Goal: Task Accomplishment & Management: Manage account settings

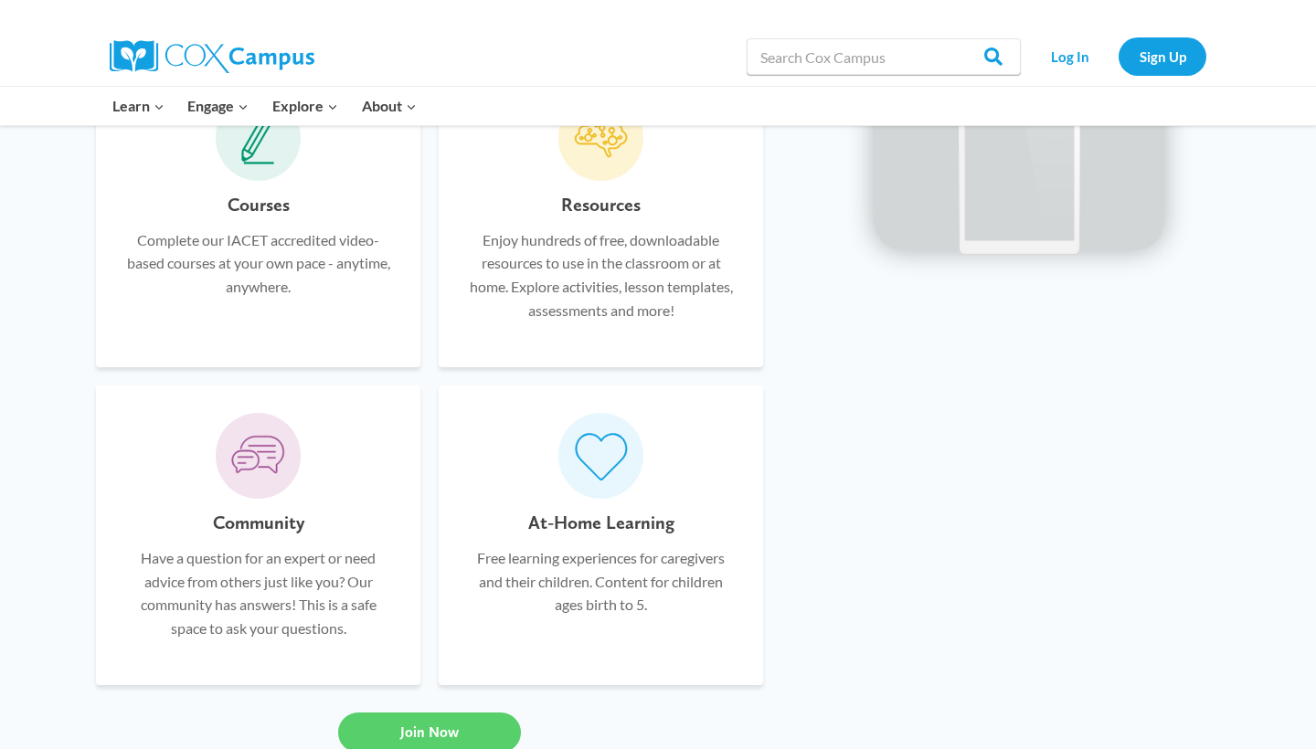
scroll to position [3717, 0]
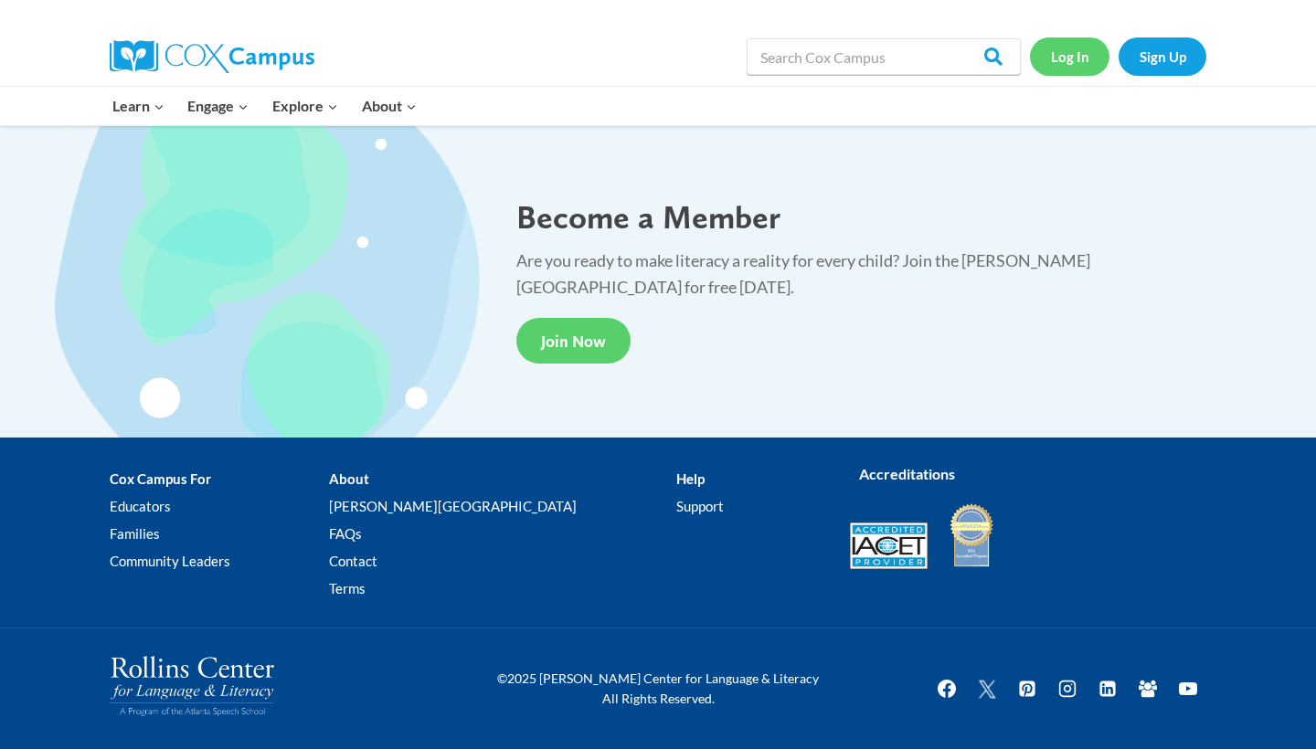
click at [1076, 52] on link "Log In" at bounding box center [1070, 55] width 80 height 37
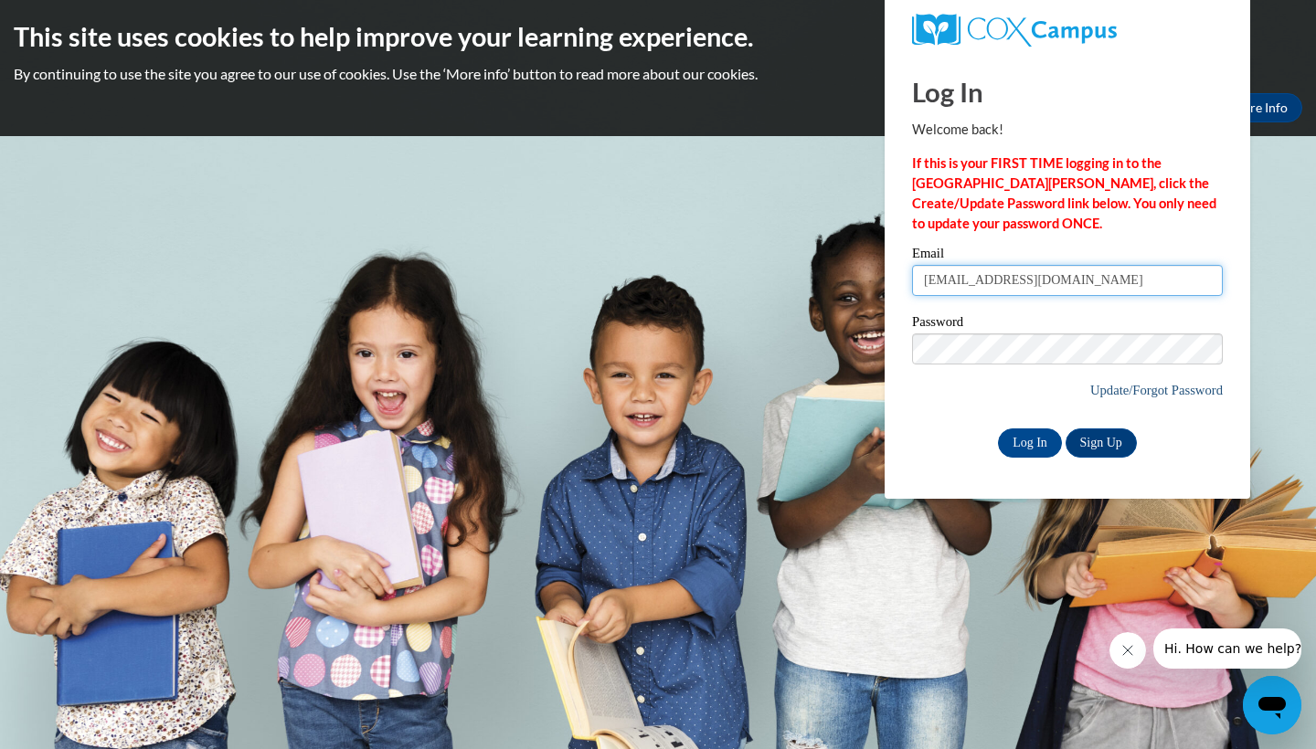
type input "hmorris@gallowayschool.org"
click at [1121, 388] on link "Update/Forgot Password" at bounding box center [1156, 390] width 133 height 15
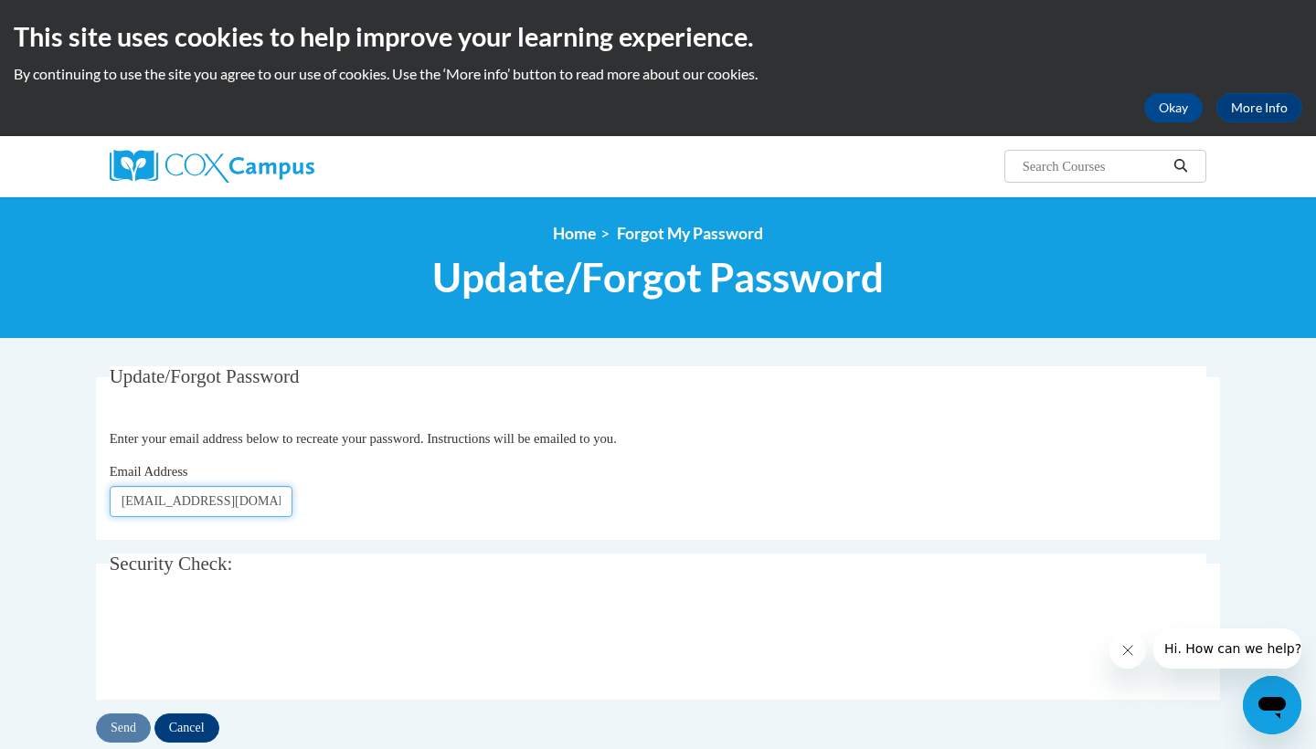
type input "[EMAIL_ADDRESS][DOMAIN_NAME]"
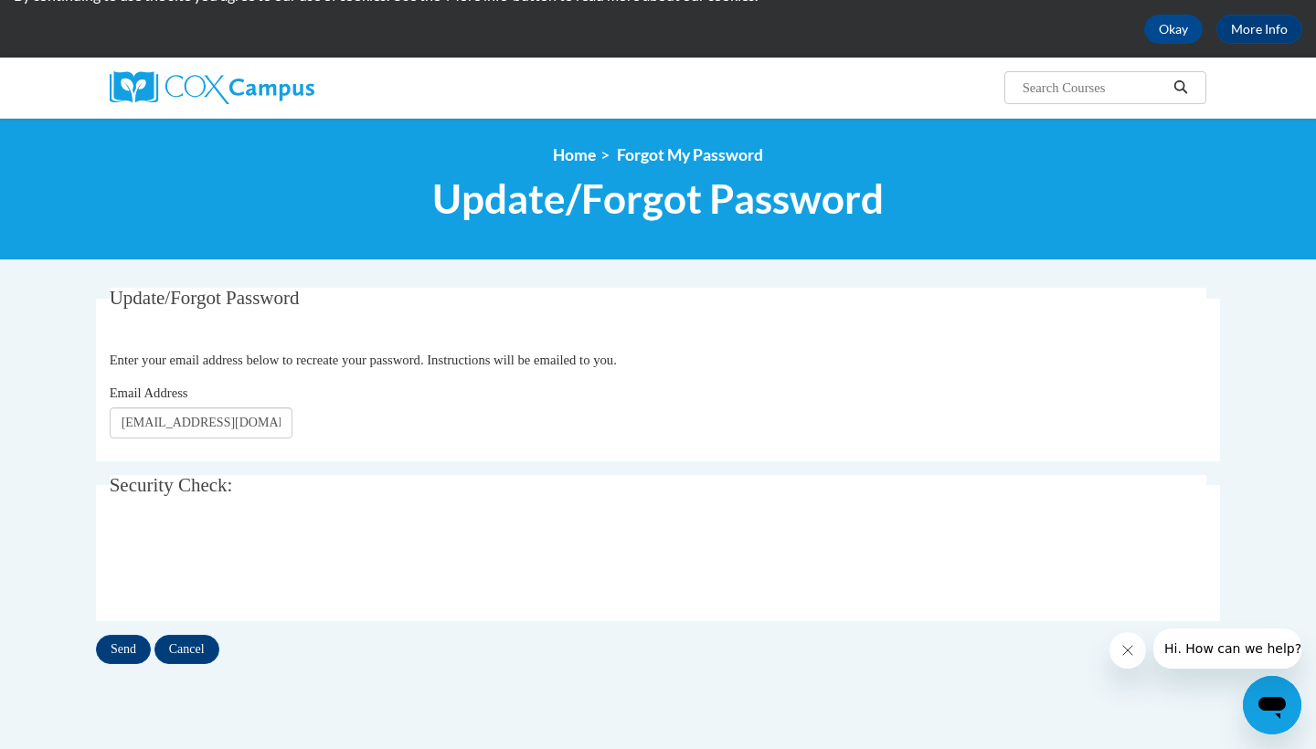
scroll to position [86, 0]
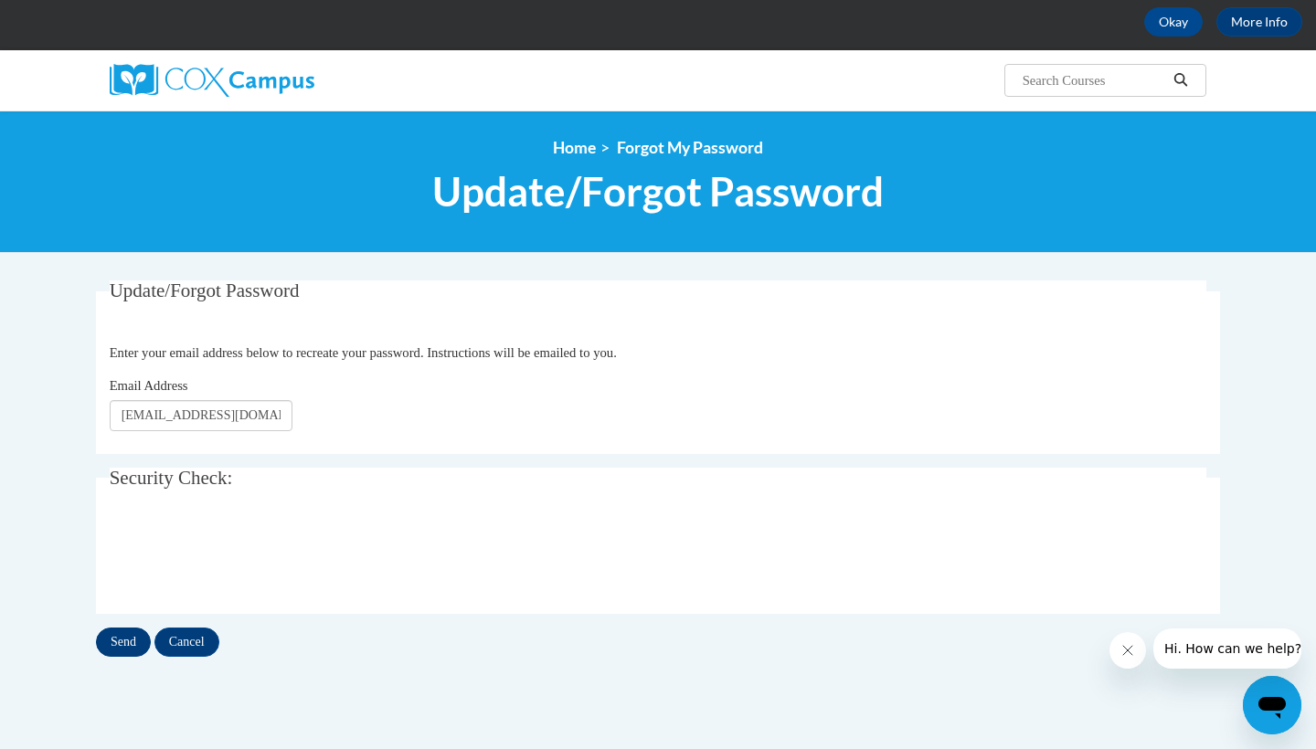
click at [127, 645] on input "Send" at bounding box center [123, 642] width 55 height 29
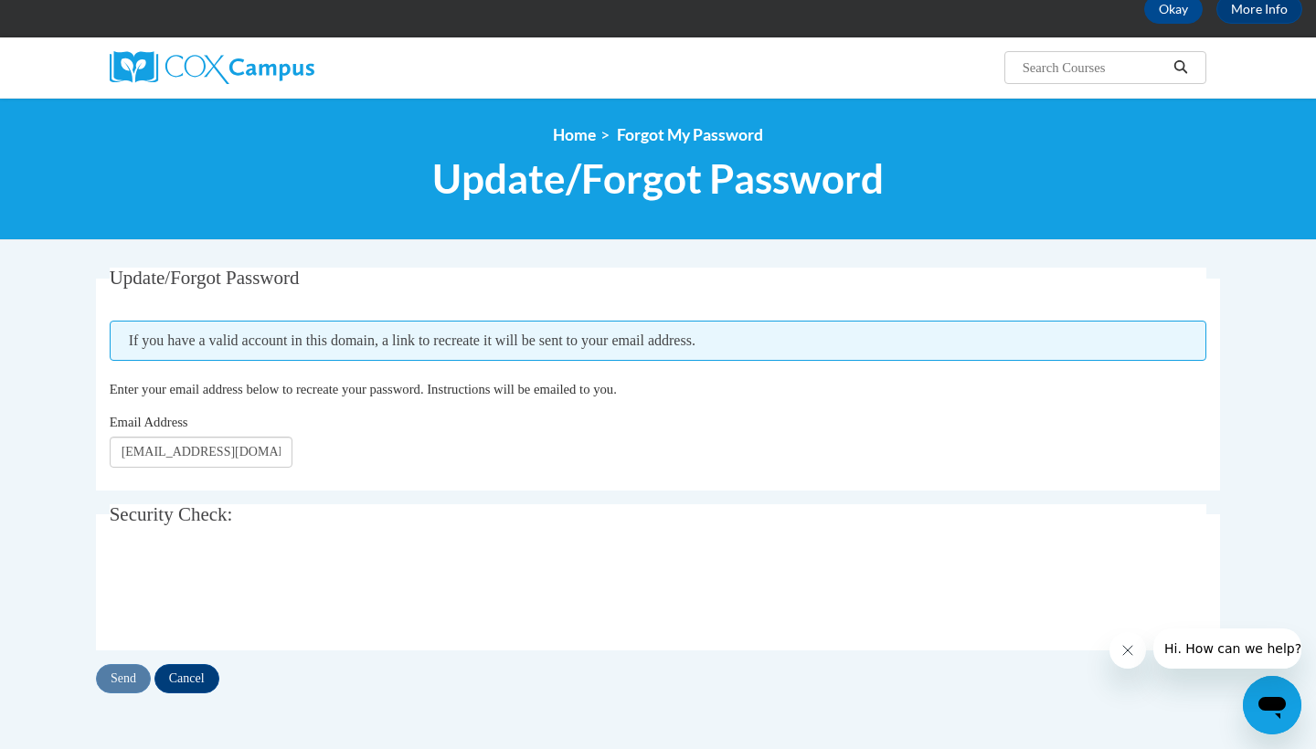
scroll to position [108, 0]
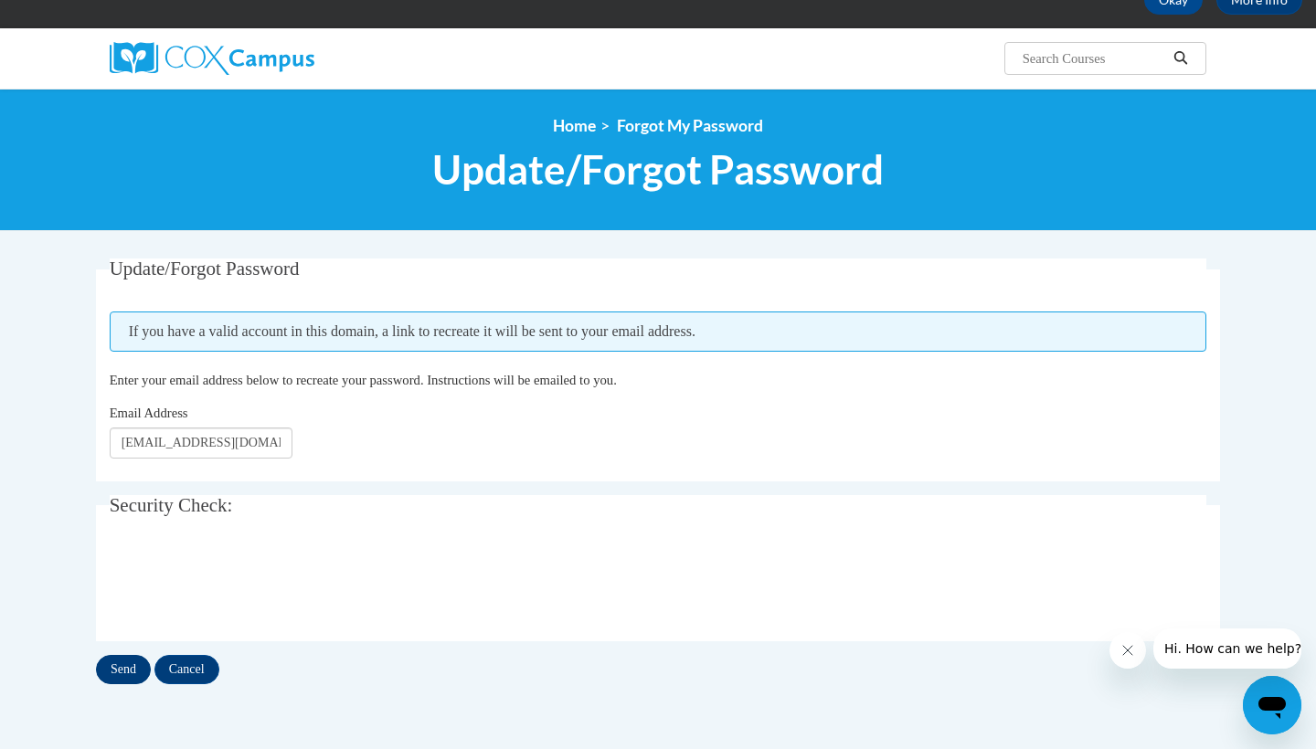
click at [124, 666] on input "Send" at bounding box center [123, 669] width 55 height 29
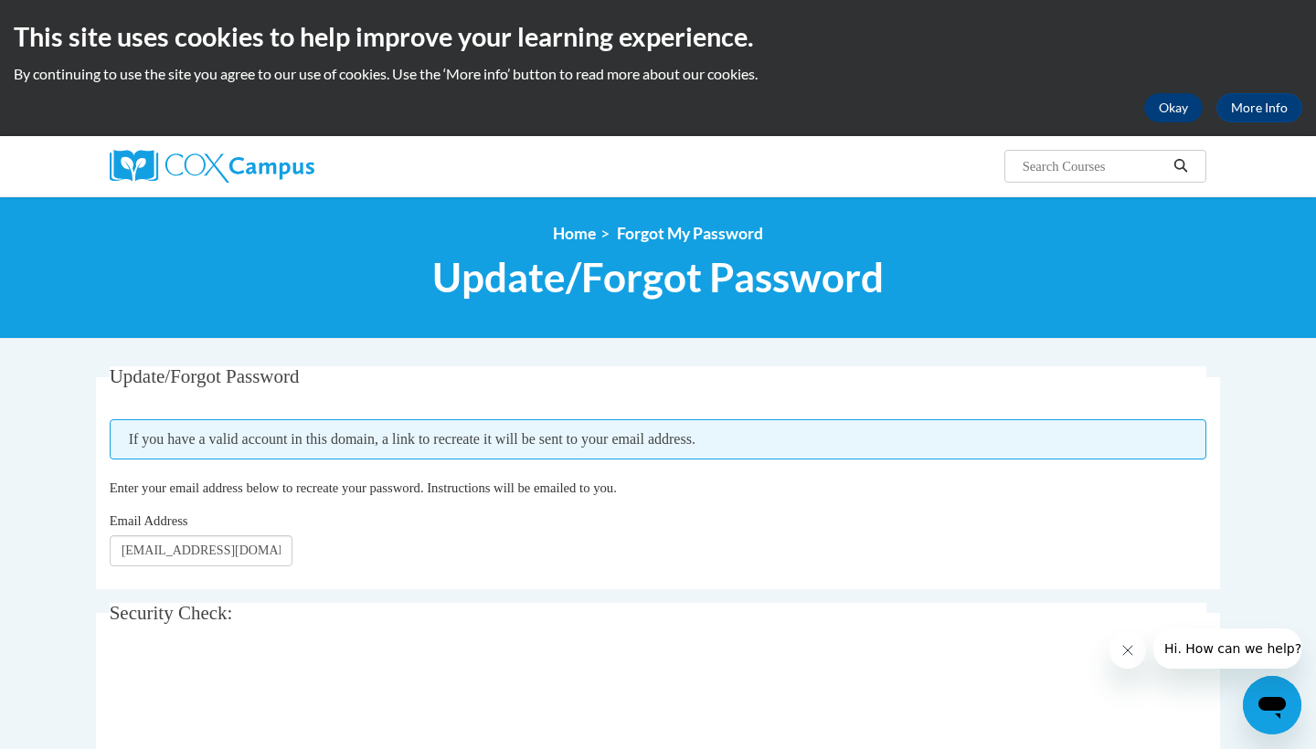
click at [1171, 112] on button "Okay" at bounding box center [1173, 107] width 58 height 29
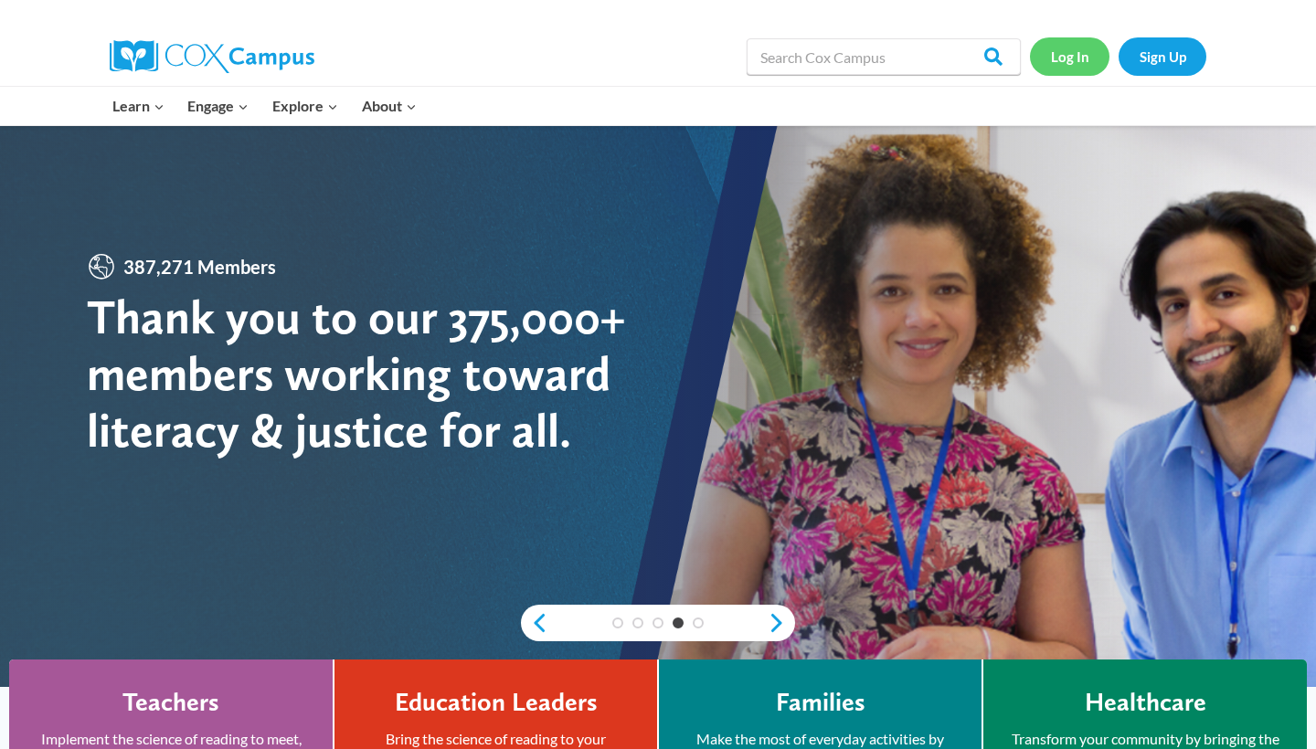
click at [1075, 67] on link "Log In" at bounding box center [1070, 55] width 80 height 37
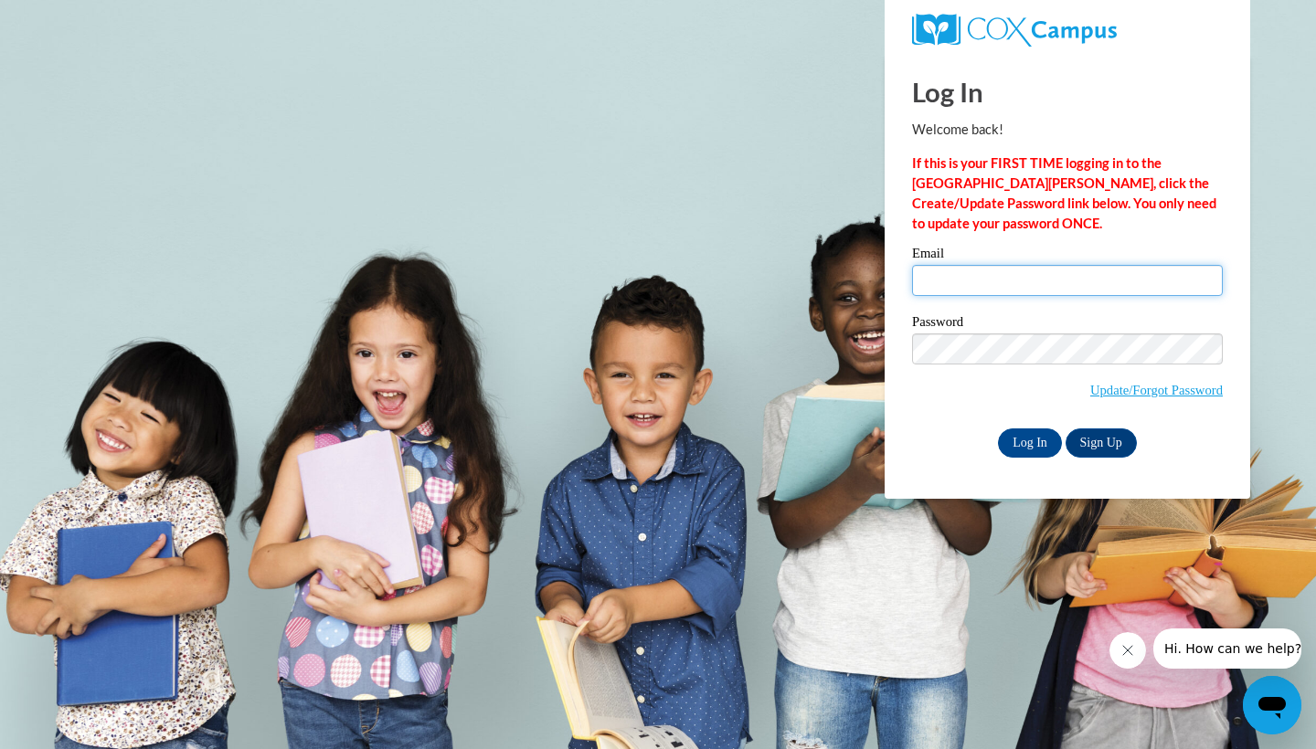
click at [1196, 286] on input "Email" at bounding box center [1067, 280] width 311 height 31
click at [1064, 283] on input "Email" at bounding box center [1067, 280] width 311 height 31
type input "hmorrrisgallowayschool.org"
click at [1028, 440] on input "Log In" at bounding box center [1030, 443] width 64 height 29
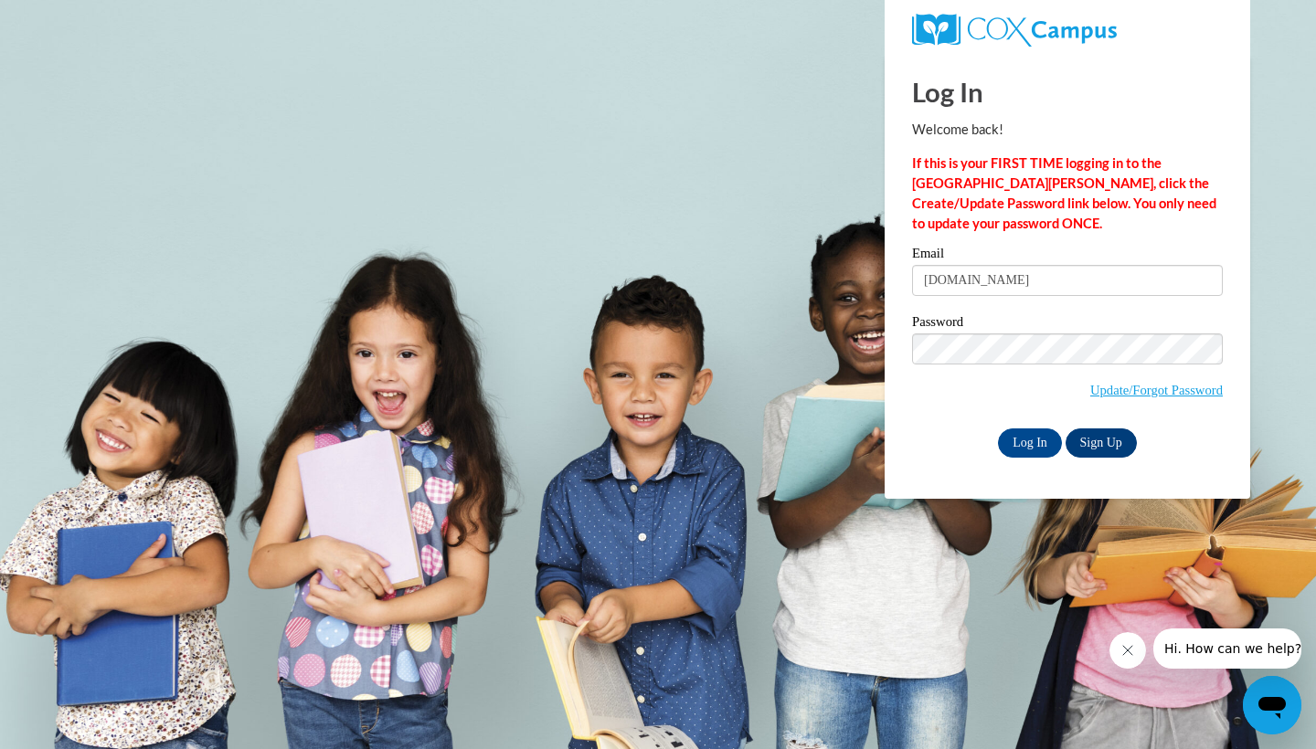
click at [1092, 436] on link "Sign Up" at bounding box center [1101, 443] width 71 height 29
click at [1052, 431] on input "Log In" at bounding box center [1030, 443] width 64 height 29
